Goal: Task Accomplishment & Management: Use online tool/utility

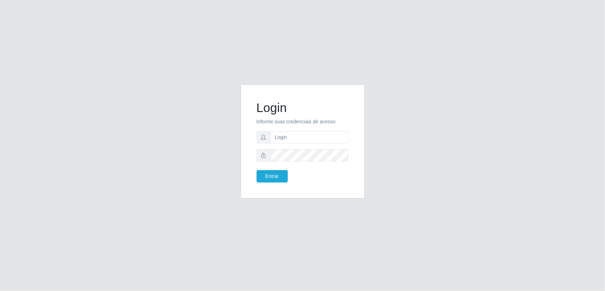
click at [293, 143] on form "Login Informe suas credenciais de acesso Entrar" at bounding box center [302, 141] width 92 height 82
click at [293, 139] on input "text" at bounding box center [309, 137] width 78 height 12
click at [301, 135] on input "text" at bounding box center [309, 137] width 78 height 12
paste input "[EMAIL_ADDRESS][DOMAIN_NAME]"
type input "[EMAIL_ADDRESS][DOMAIN_NAME]"
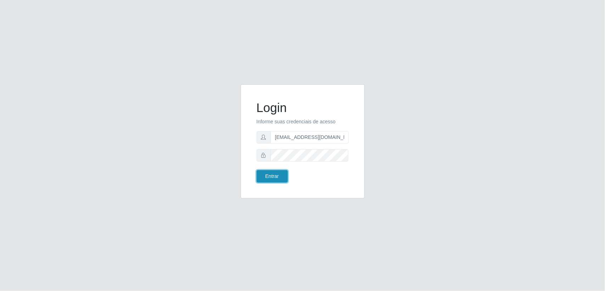
click at [274, 176] on button "Entrar" at bounding box center [271, 176] width 31 height 12
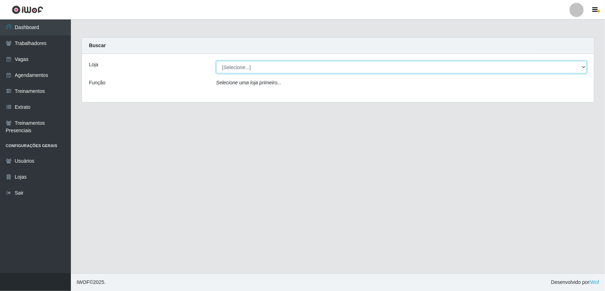
click at [234, 69] on select "[Selecione...] Lemos Supermercado LTDA" at bounding box center [401, 67] width 370 height 12
select select "67"
click at [216, 61] on select "[Selecione...] Lemos Supermercado LTDA" at bounding box center [401, 67] width 370 height 12
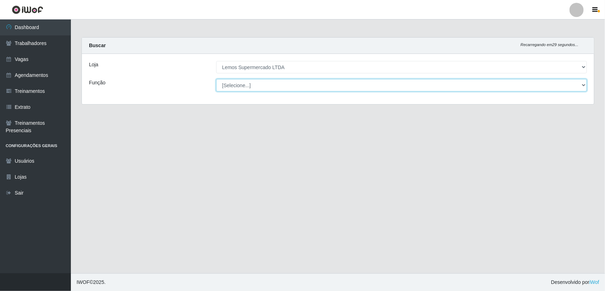
drag, startPoint x: 234, startPoint y: 83, endPoint x: 233, endPoint y: 86, distance: 3.6
click at [233, 86] on select "[Selecione...] Balconista Carregador e Descarregador de Caminhão Carregador e D…" at bounding box center [401, 85] width 370 height 12
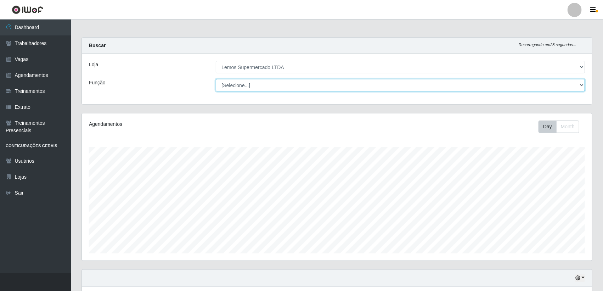
scroll to position [147, 510]
select select "1"
click at [216, 79] on select "[Selecione...] Balconista Carregador e Descarregador de Caminhão Carregador e D…" at bounding box center [400, 85] width 369 height 12
